Goal: Task Accomplishment & Management: Manage account settings

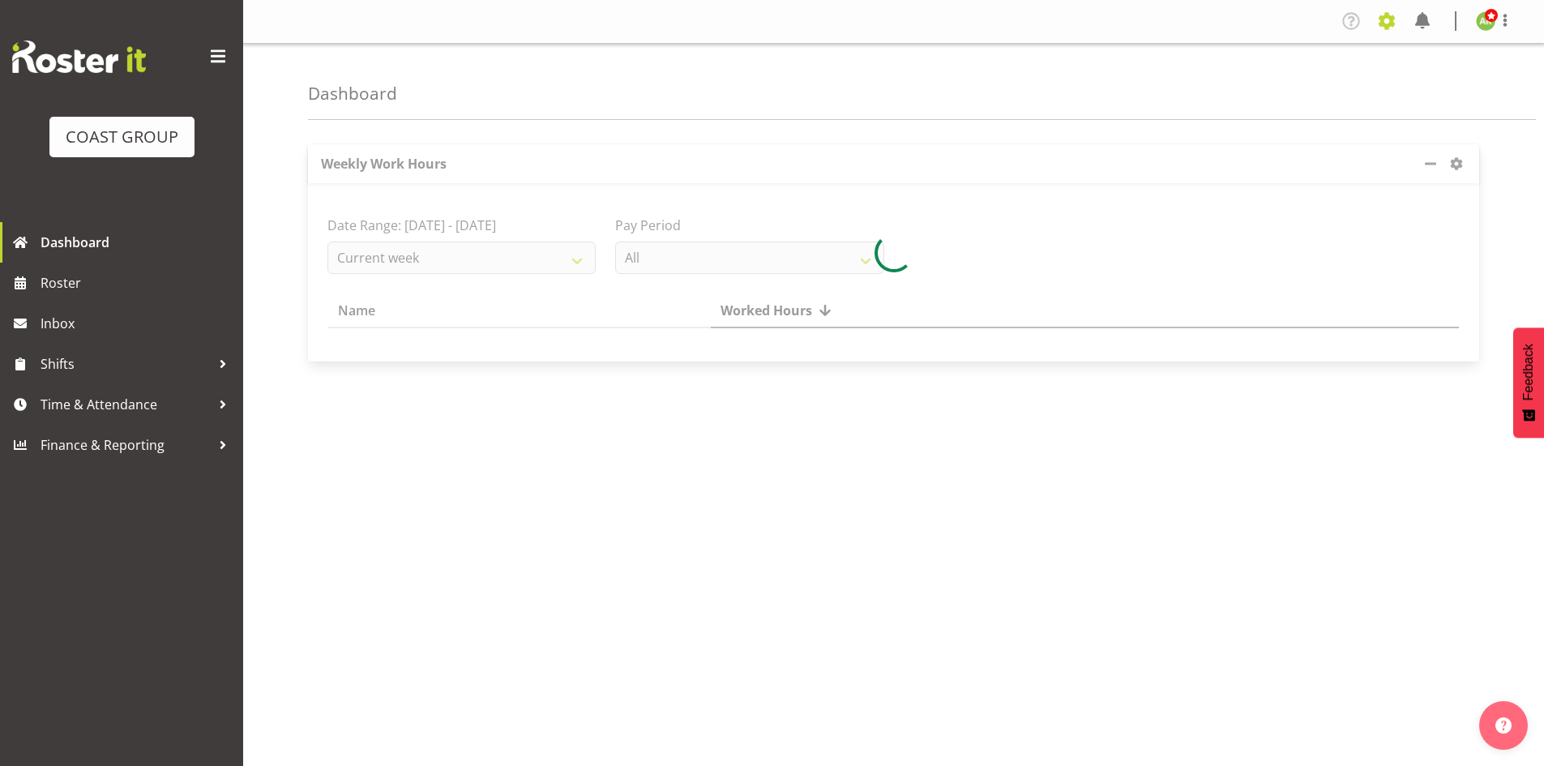
click at [1383, 24] on span at bounding box center [1387, 21] width 26 height 26
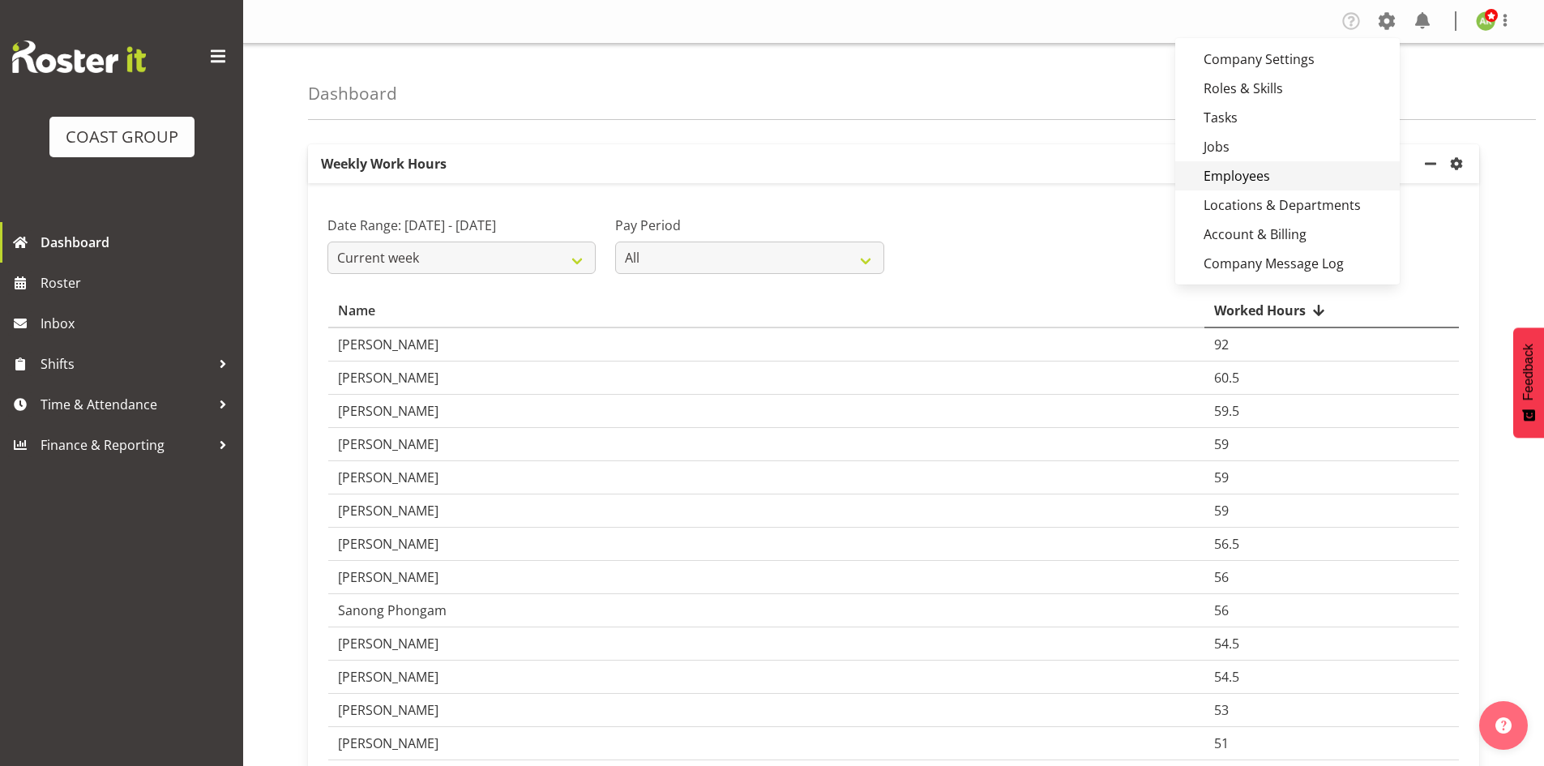
click at [1248, 173] on link "Employees" at bounding box center [1287, 175] width 224 height 29
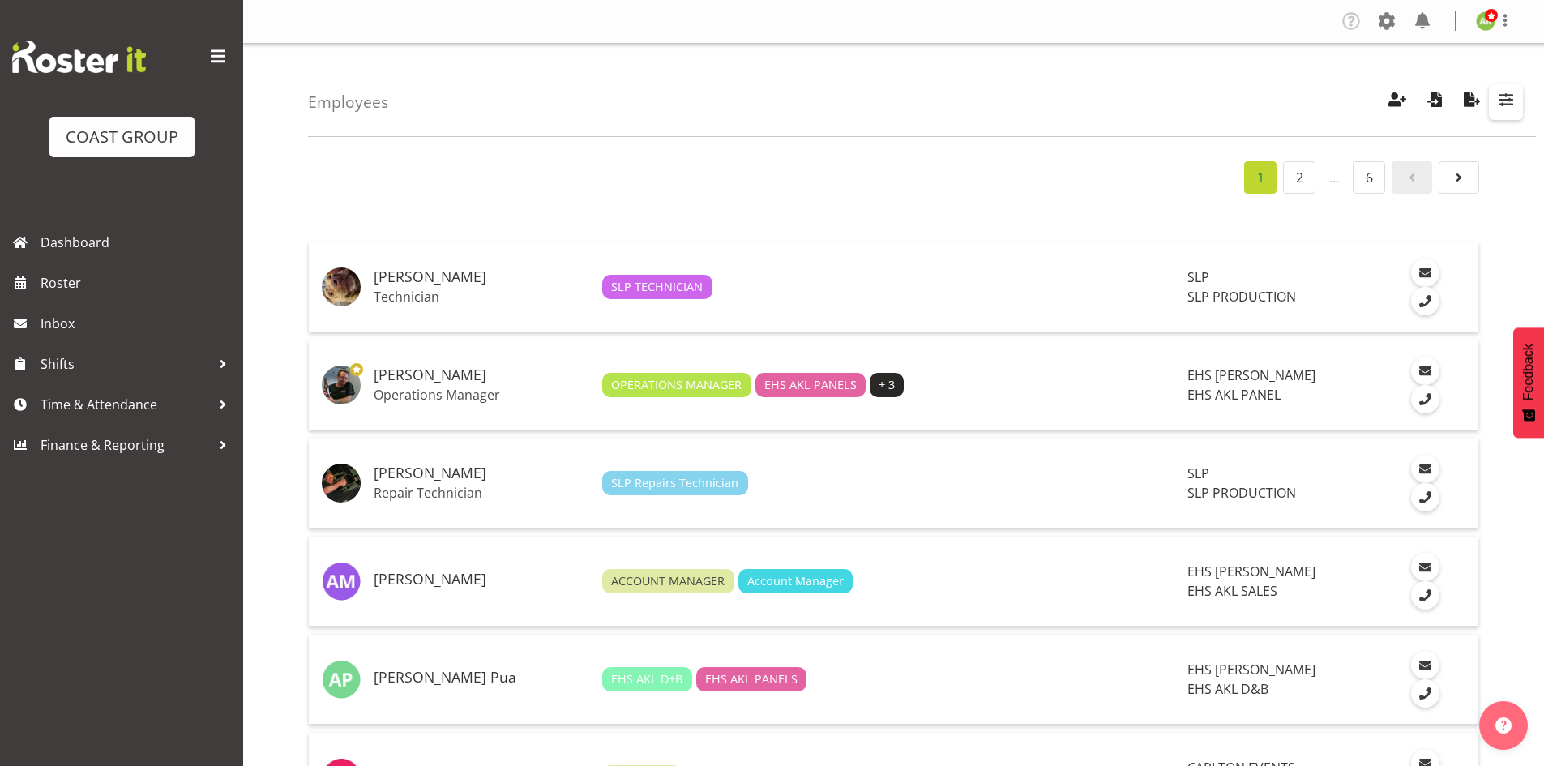
click at [1504, 104] on span "button" at bounding box center [1505, 99] width 21 height 21
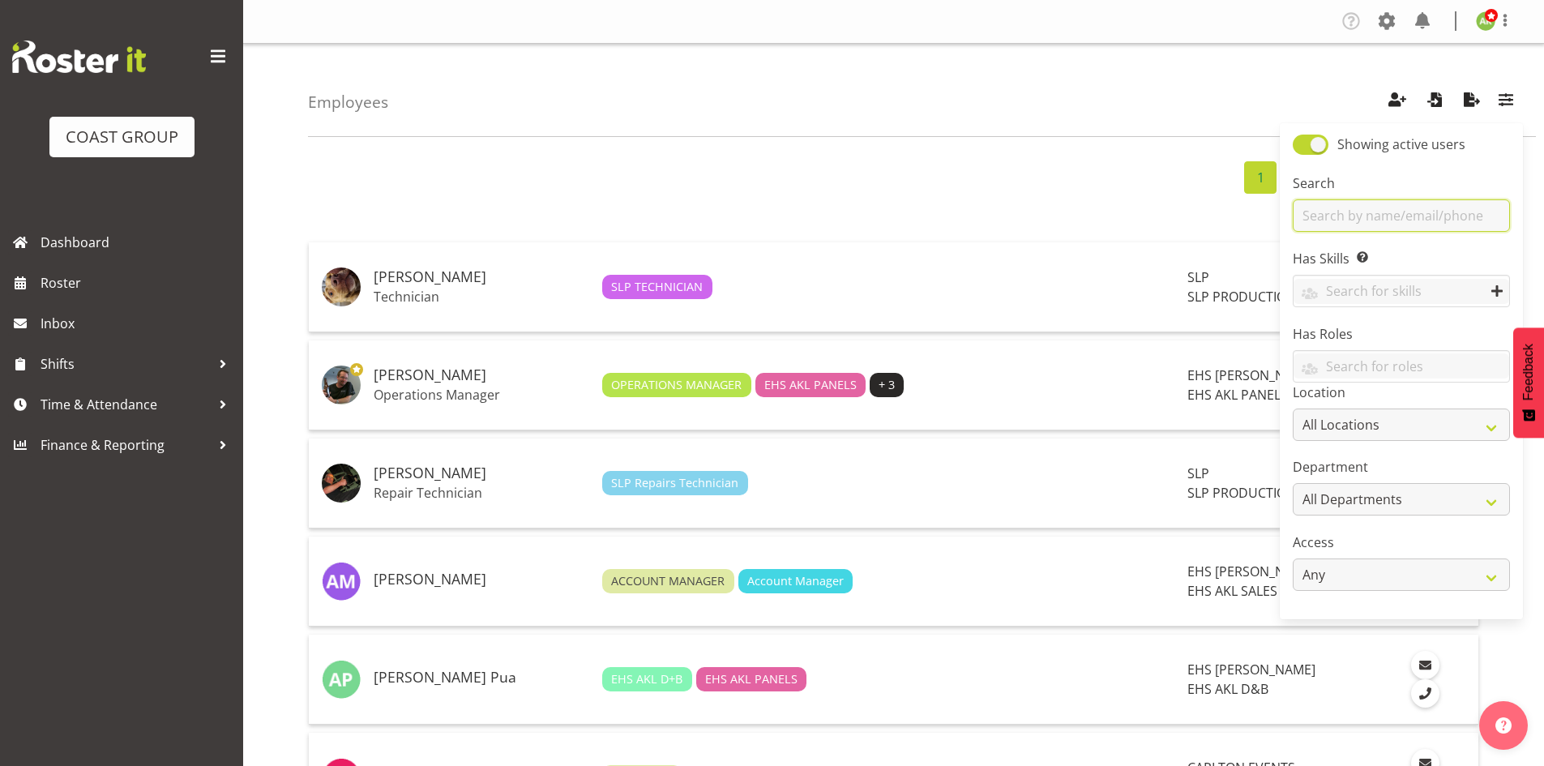
click at [1430, 207] on input "text" at bounding box center [1401, 215] width 217 height 32
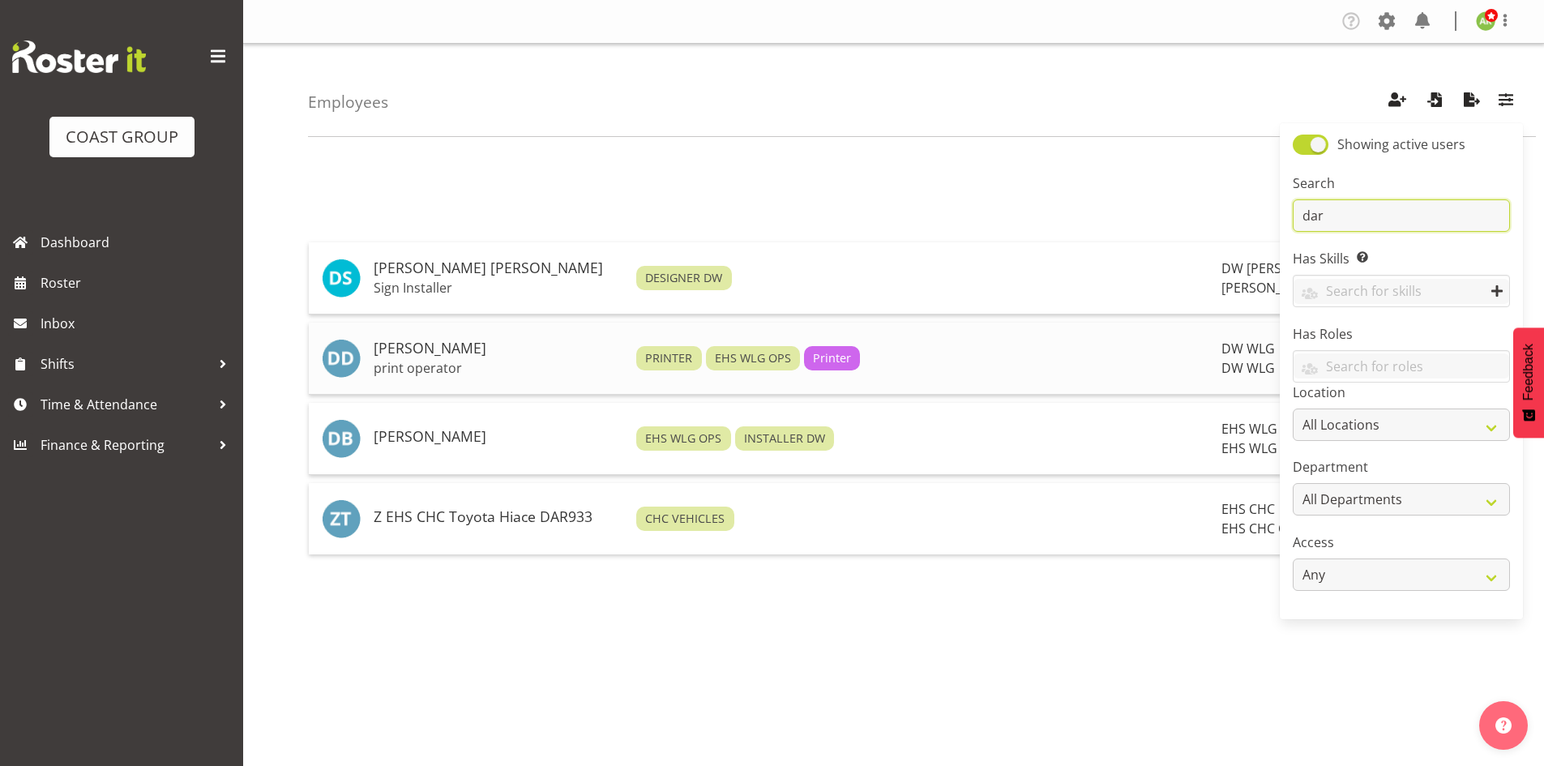
type input "dar"
click at [453, 356] on h5 "[PERSON_NAME]" at bounding box center [499, 348] width 250 height 16
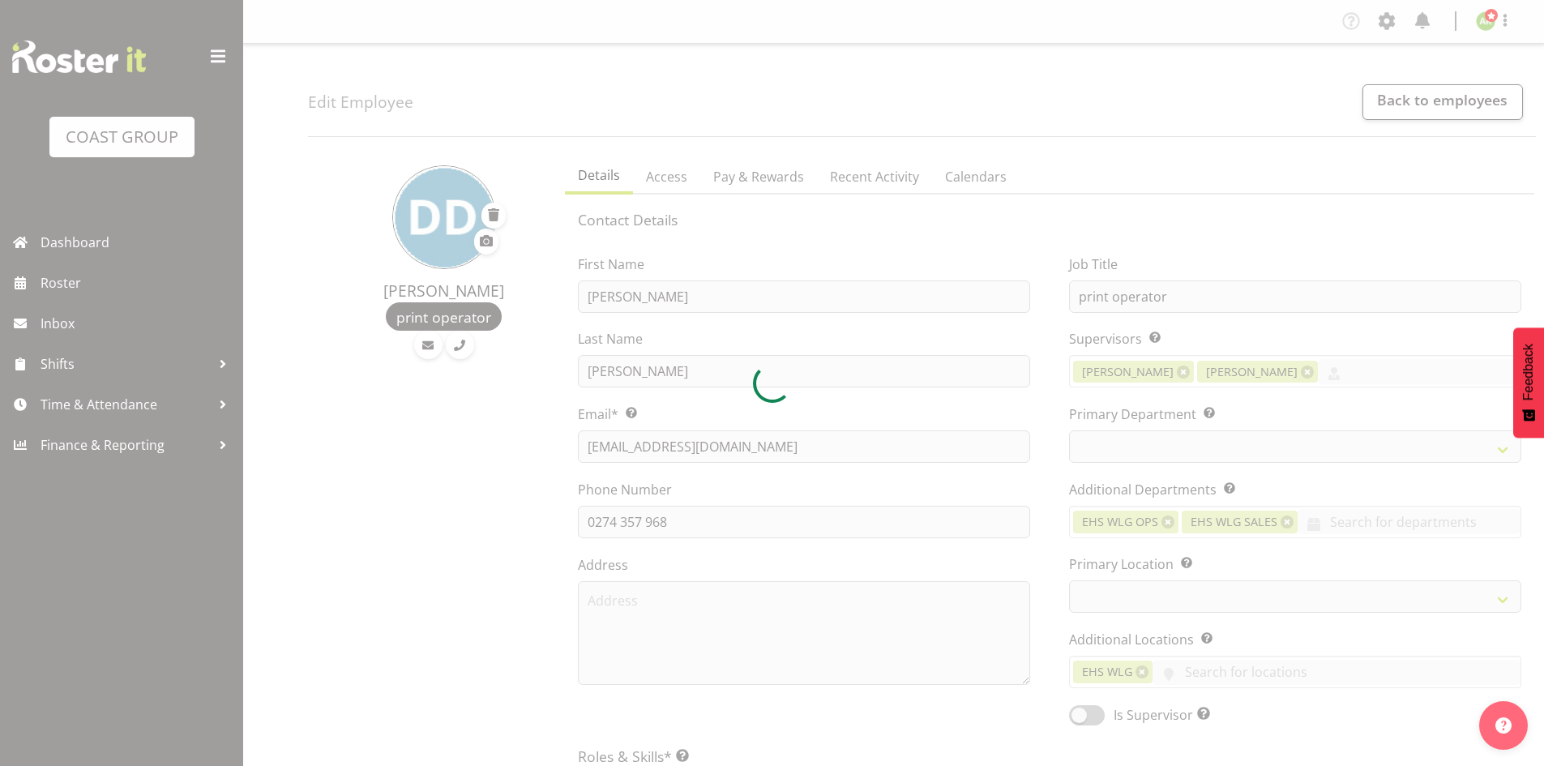
select select "TimelineWeek"
select select
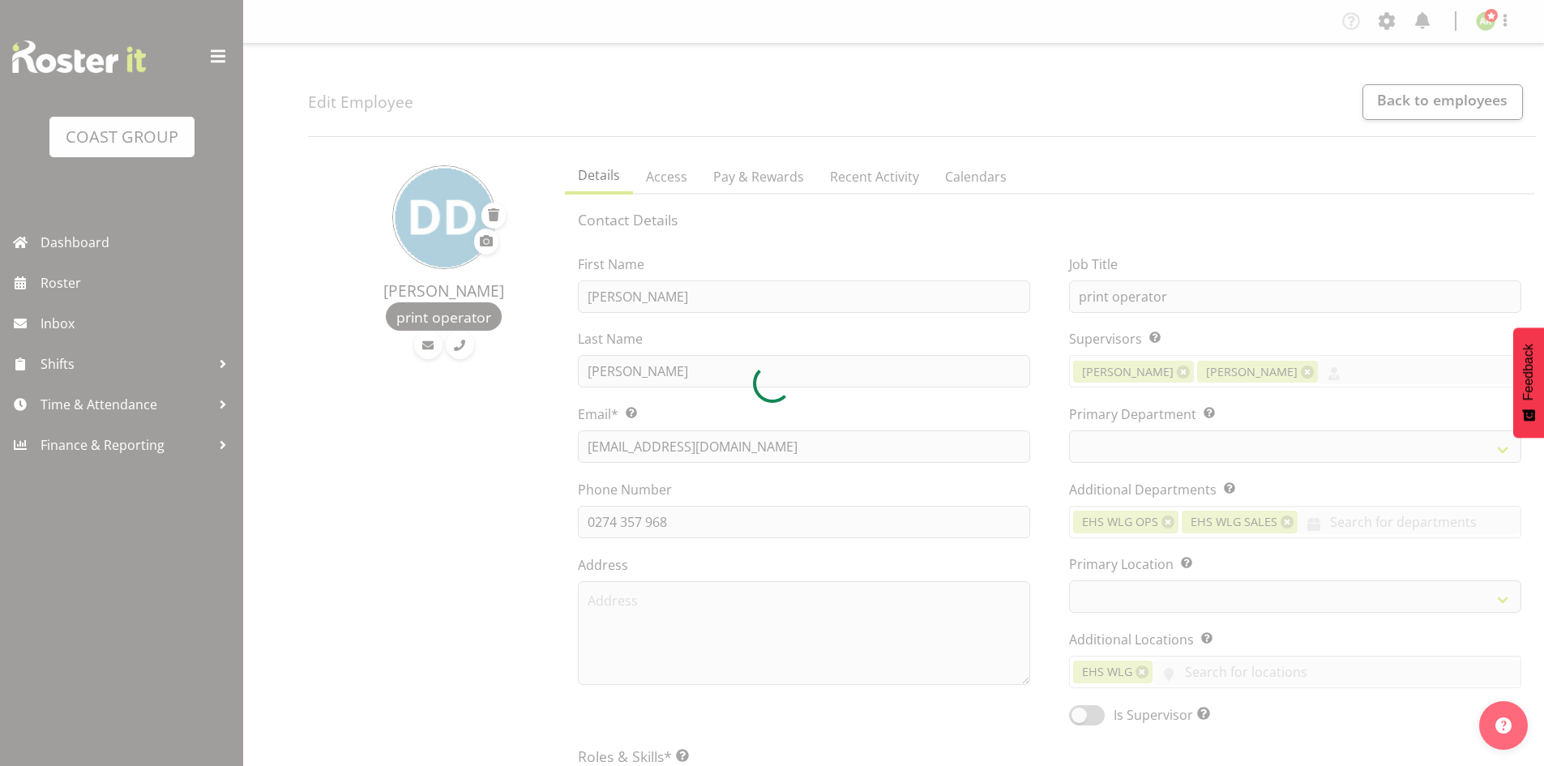
select select
select select "38"
select select "33"
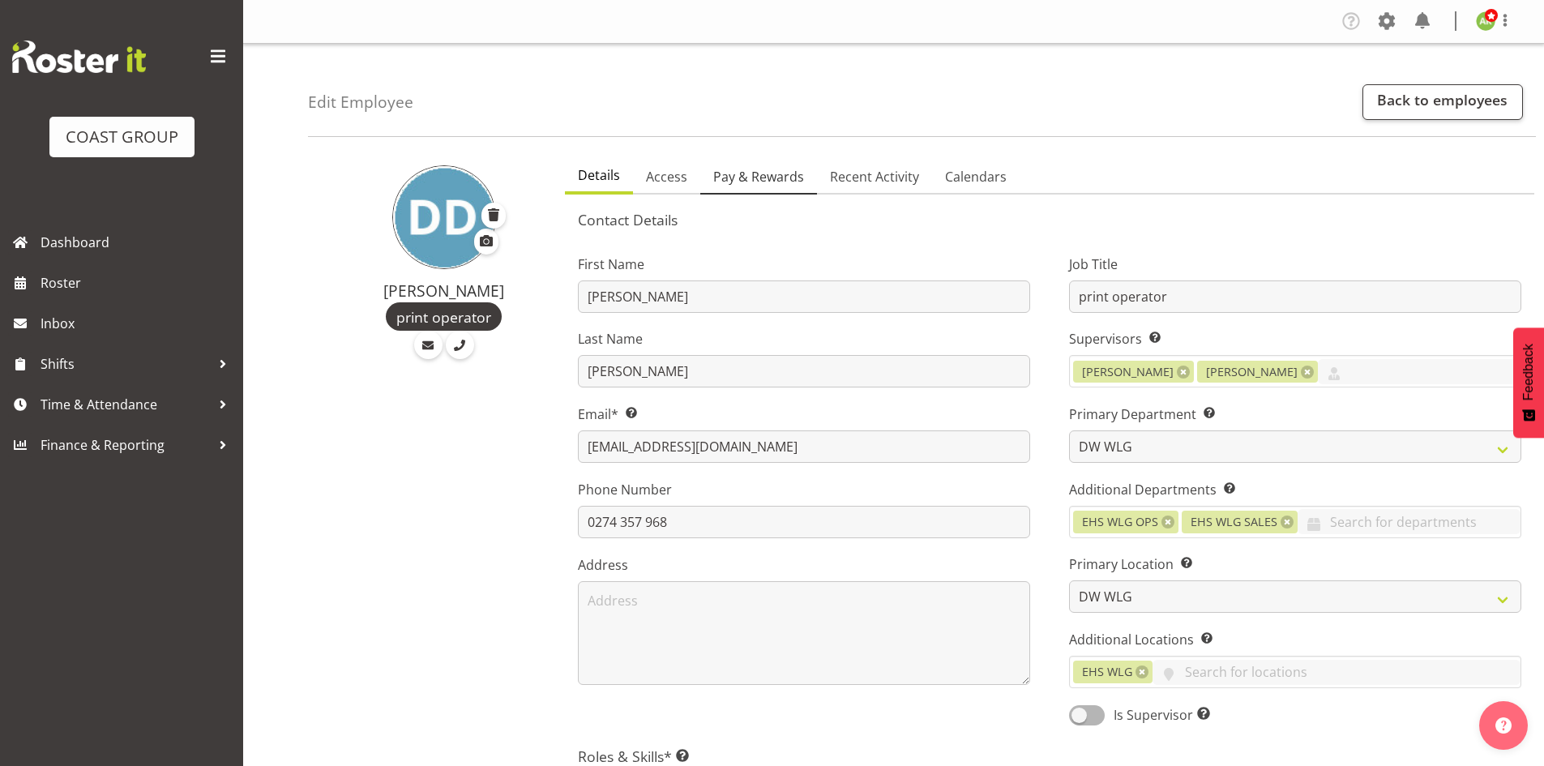
click at [737, 171] on span "Pay & Rewards" at bounding box center [758, 176] width 91 height 19
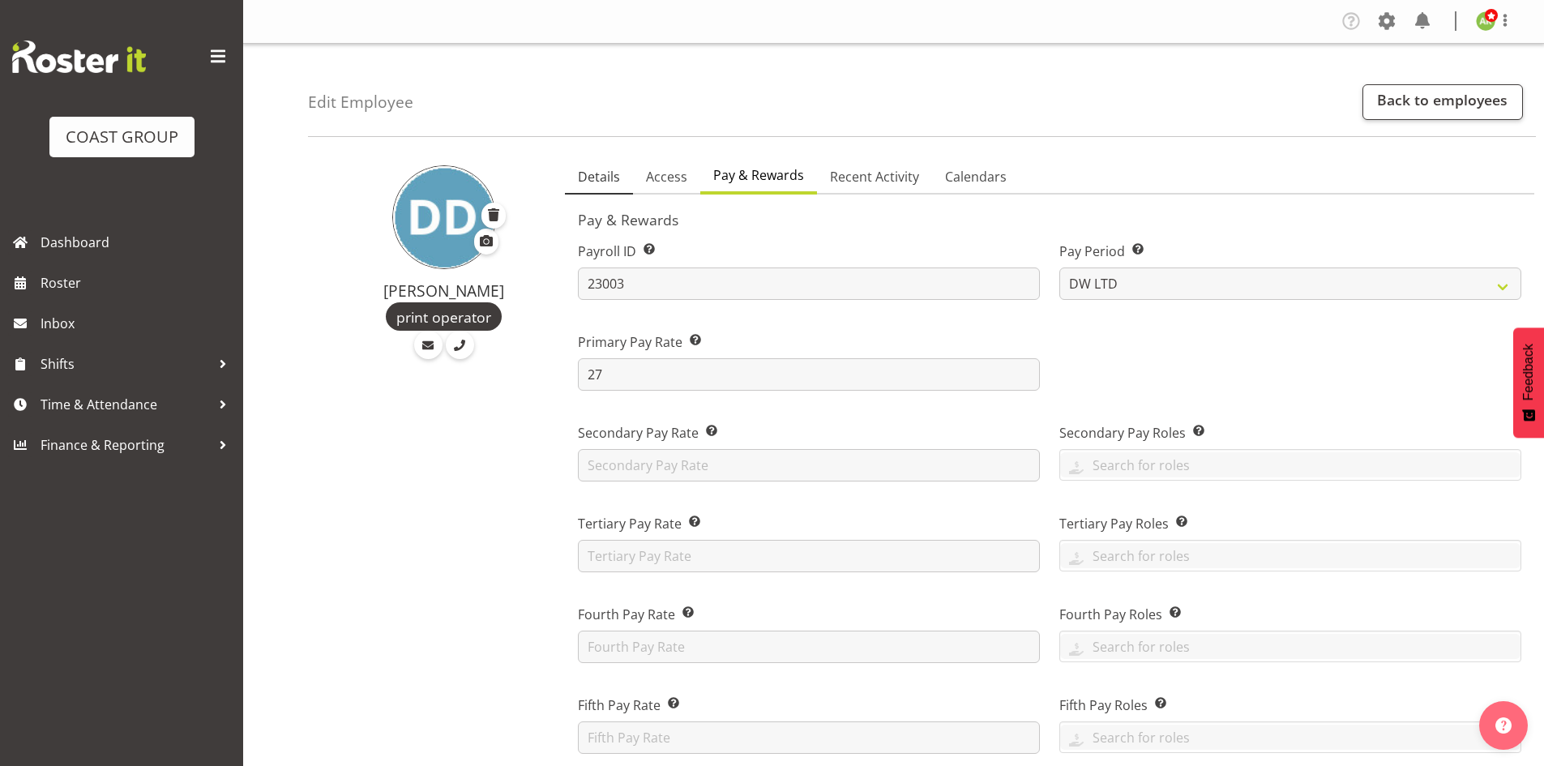
click at [583, 170] on span "Details" at bounding box center [599, 176] width 42 height 19
